Goal: Task Accomplishment & Management: Manage account settings

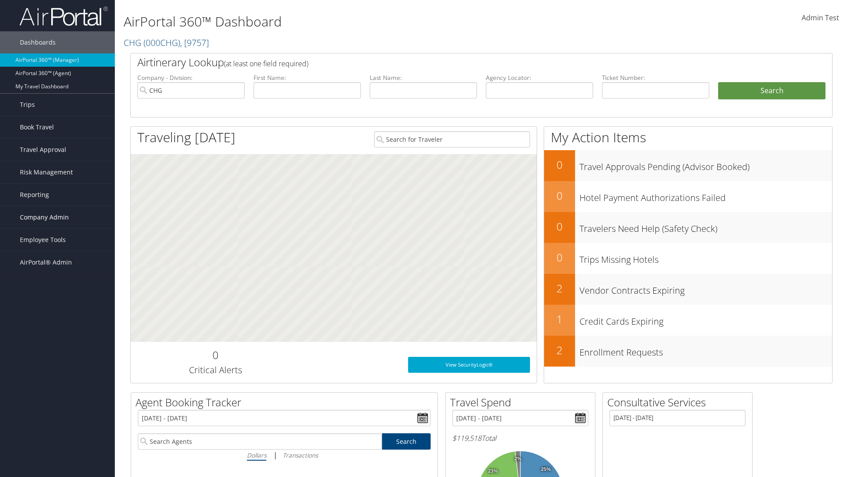
click at [57, 217] on span "Company Admin" at bounding box center [44, 217] width 49 height 22
click at [57, 381] on link "Report Settings" at bounding box center [57, 380] width 115 height 13
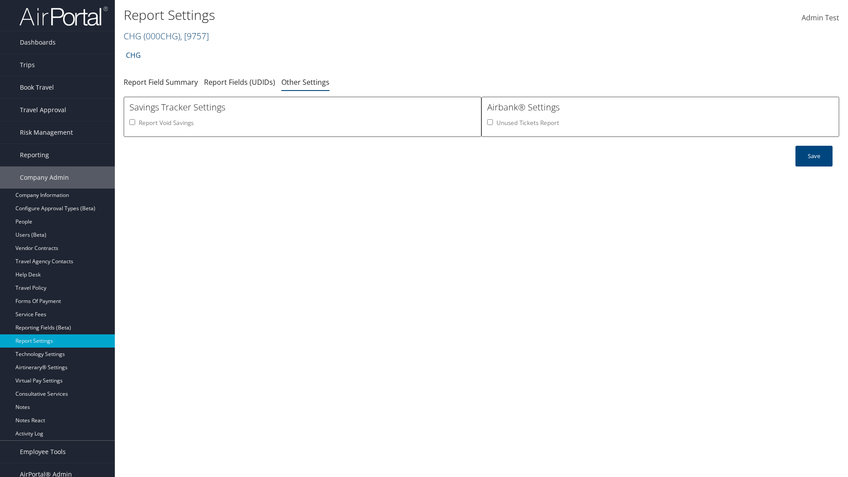
click at [133, 36] on link "CHG ( 000CHG ) , [ 9757 ]" at bounding box center [166, 36] width 85 height 12
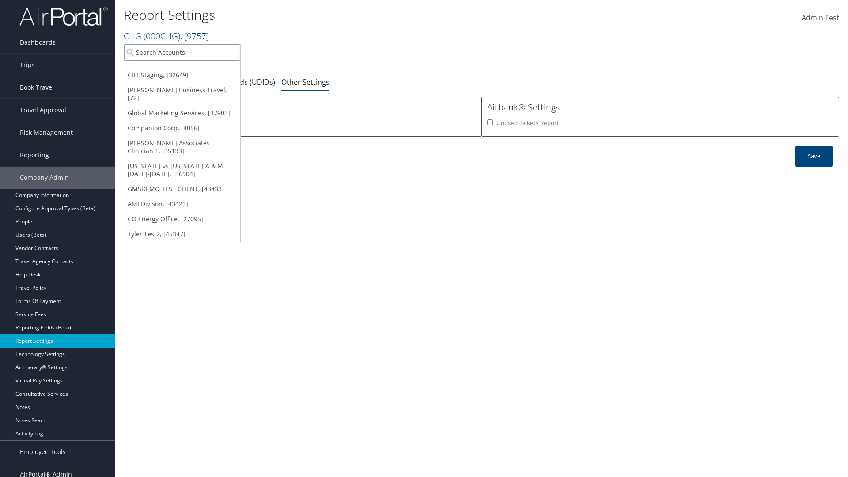
click at [182, 52] on input "search" at bounding box center [182, 52] width 116 height 16
type input "Global Marketing Services"
click at [190, 68] on div "Global Marketing Services (301946), [37903]" at bounding box center [190, 68] width 142 height 8
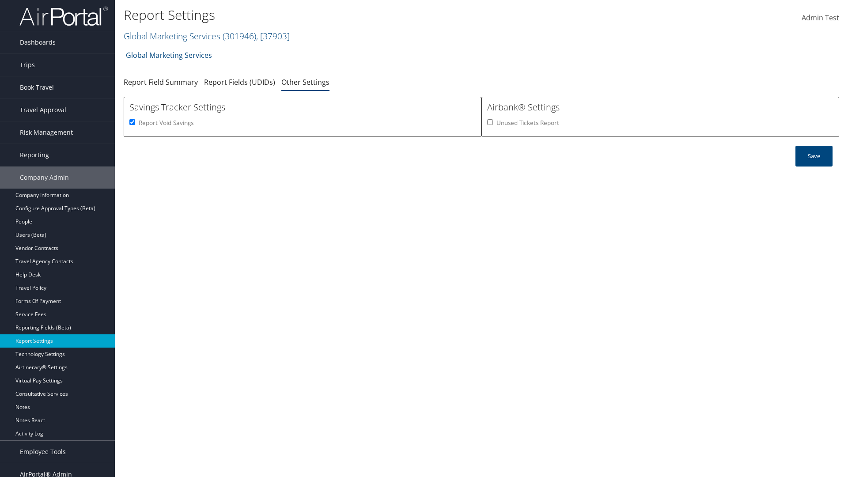
click at [132, 122] on input "Report Void Savings" at bounding box center [132, 122] width 6 height 6
checkbox input "false"
click at [814, 156] on button "Save" at bounding box center [813, 156] width 37 height 21
